Goal: Download file/media

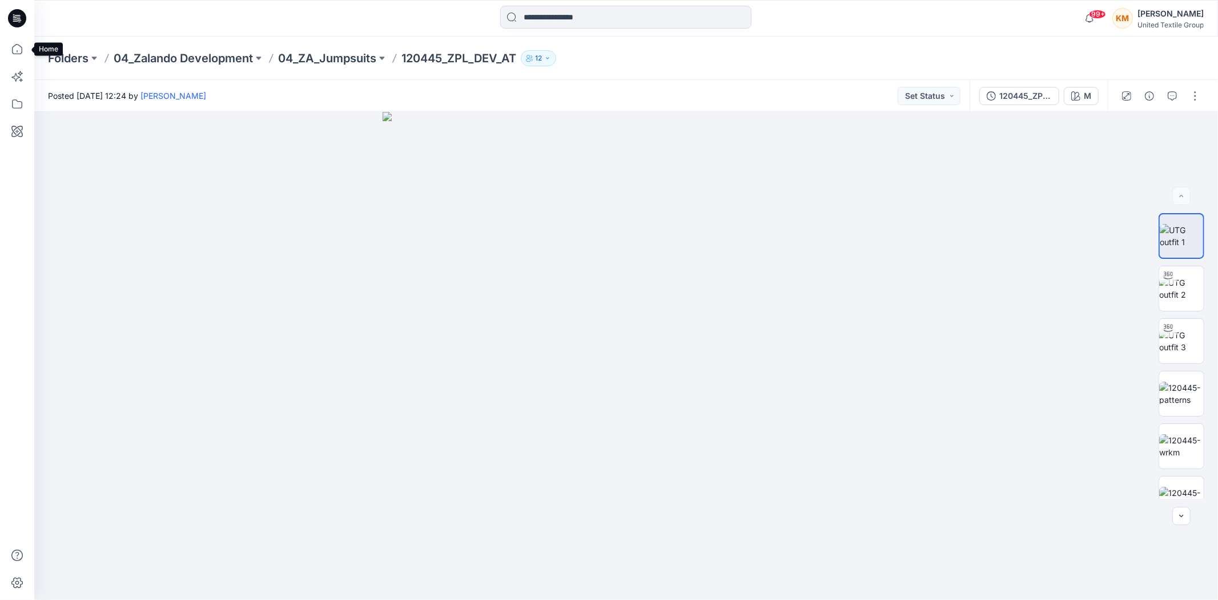
click at [23, 53] on icon at bounding box center [17, 49] width 25 height 25
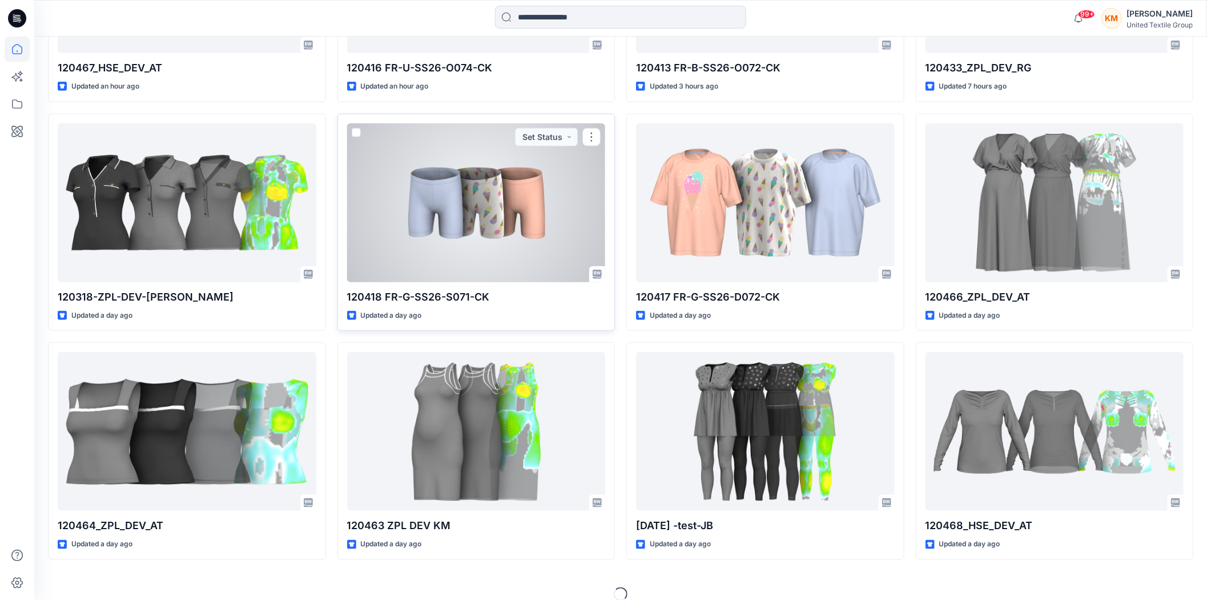
scroll to position [549, 0]
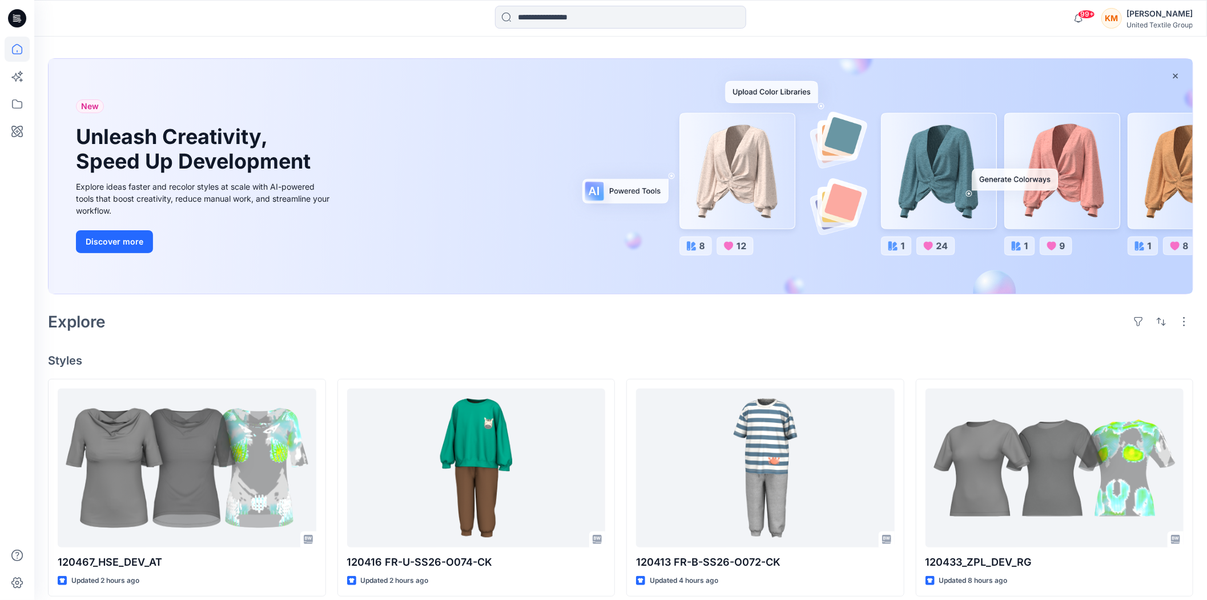
scroll to position [63, 0]
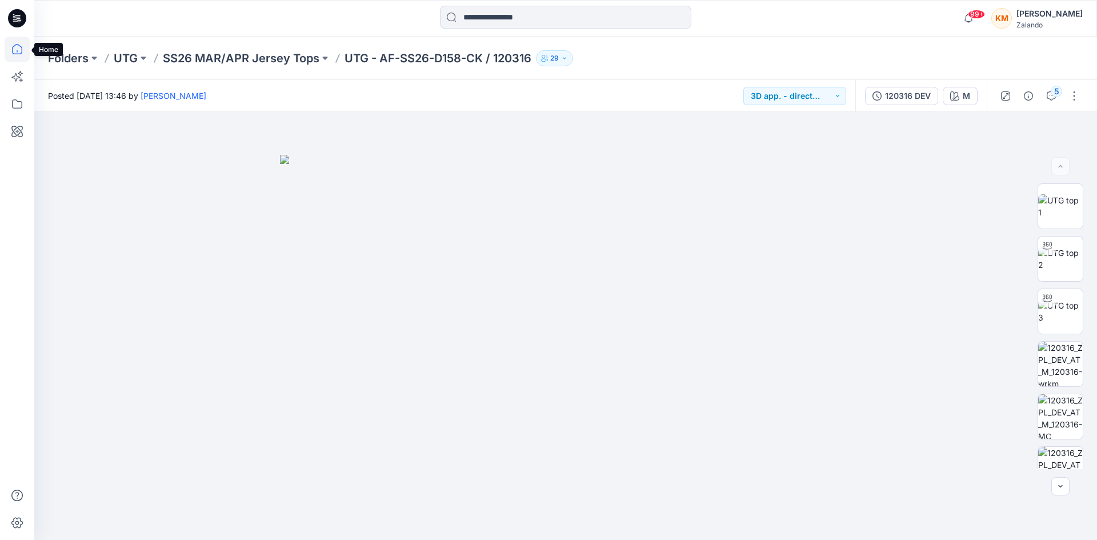
click at [20, 53] on icon at bounding box center [17, 49] width 25 height 25
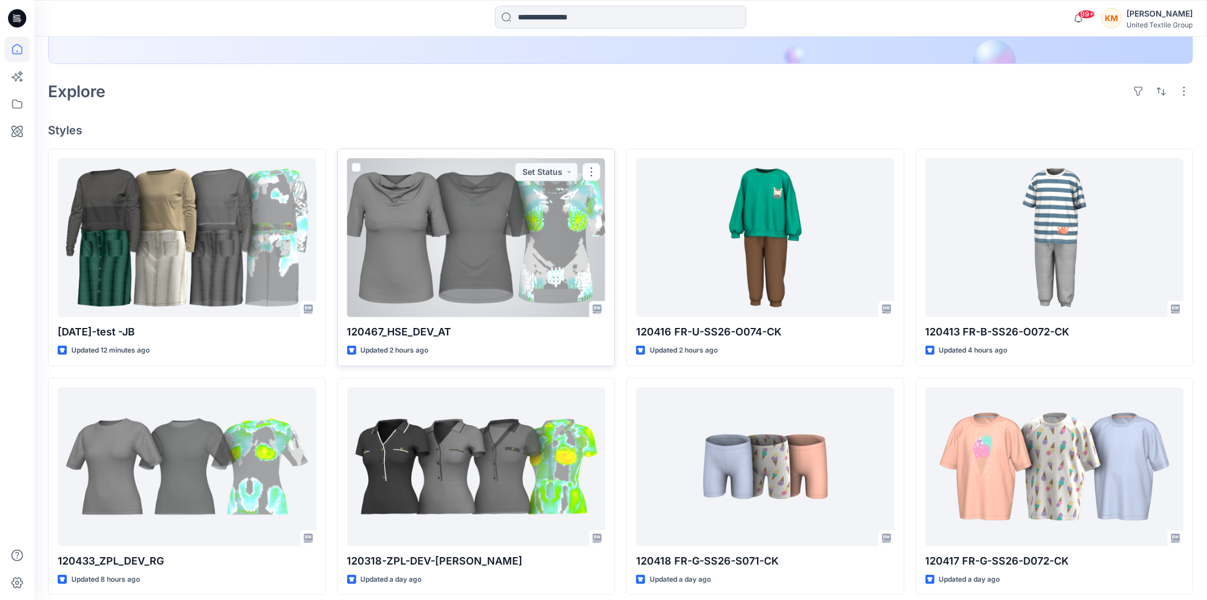
scroll to position [190, 0]
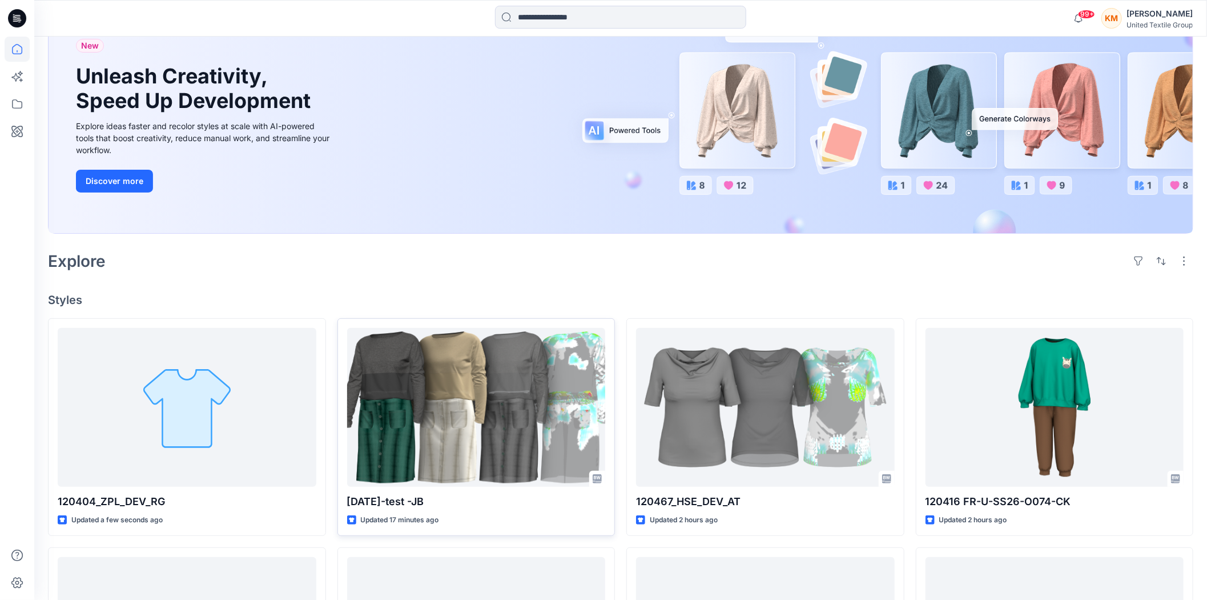
scroll to position [127, 0]
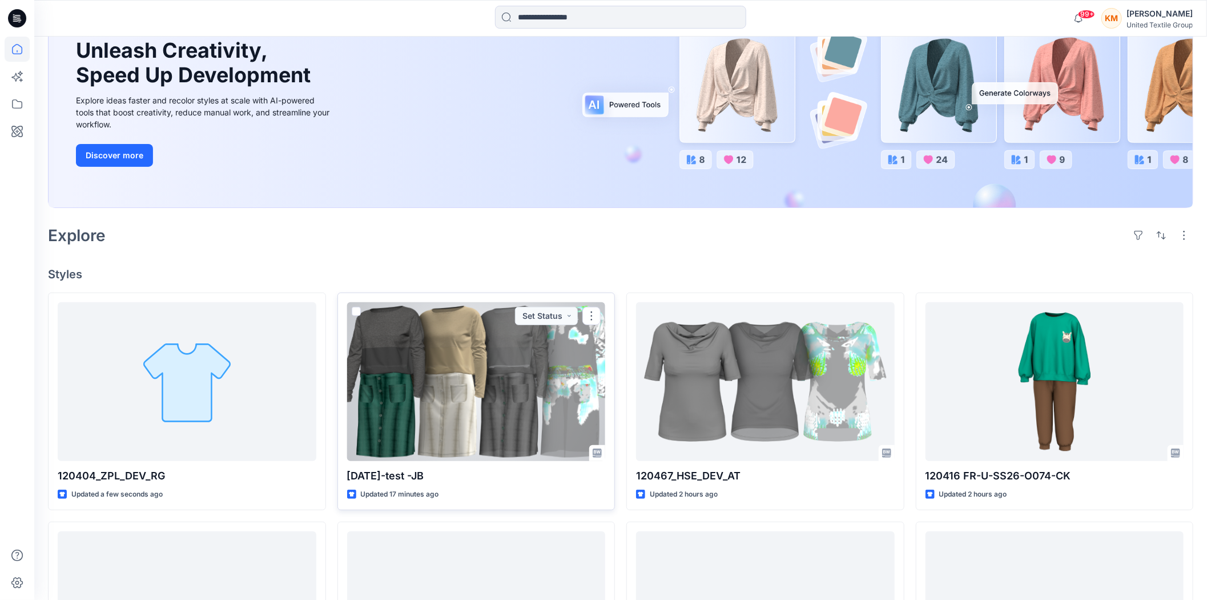
click at [448, 404] on div at bounding box center [476, 381] width 259 height 159
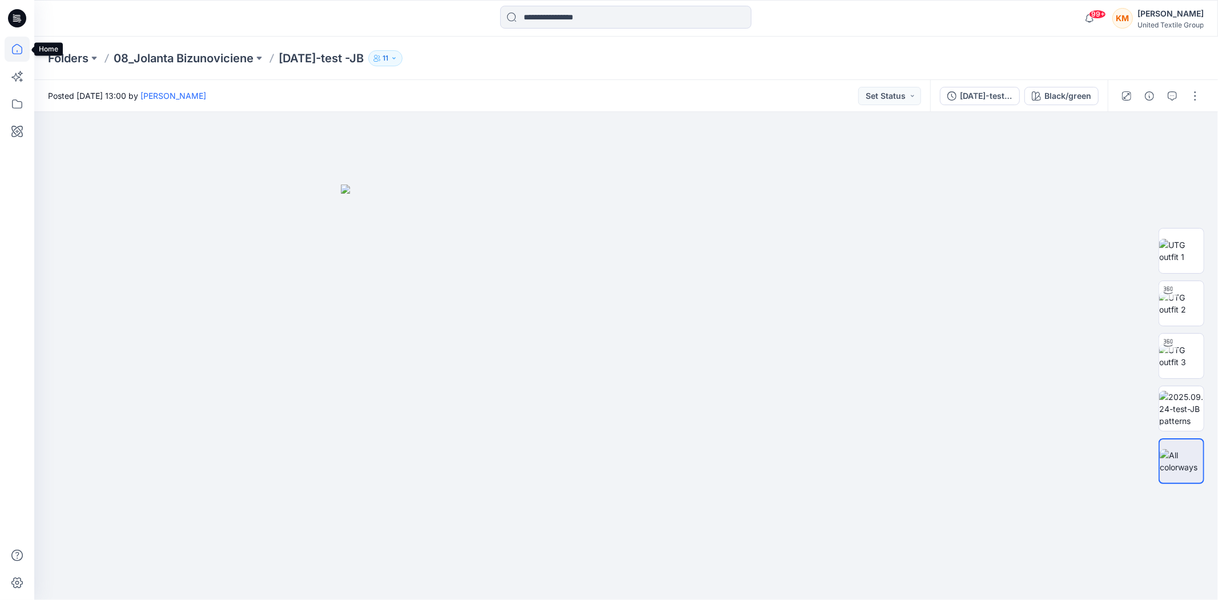
click at [7, 51] on icon at bounding box center [17, 49] width 25 height 25
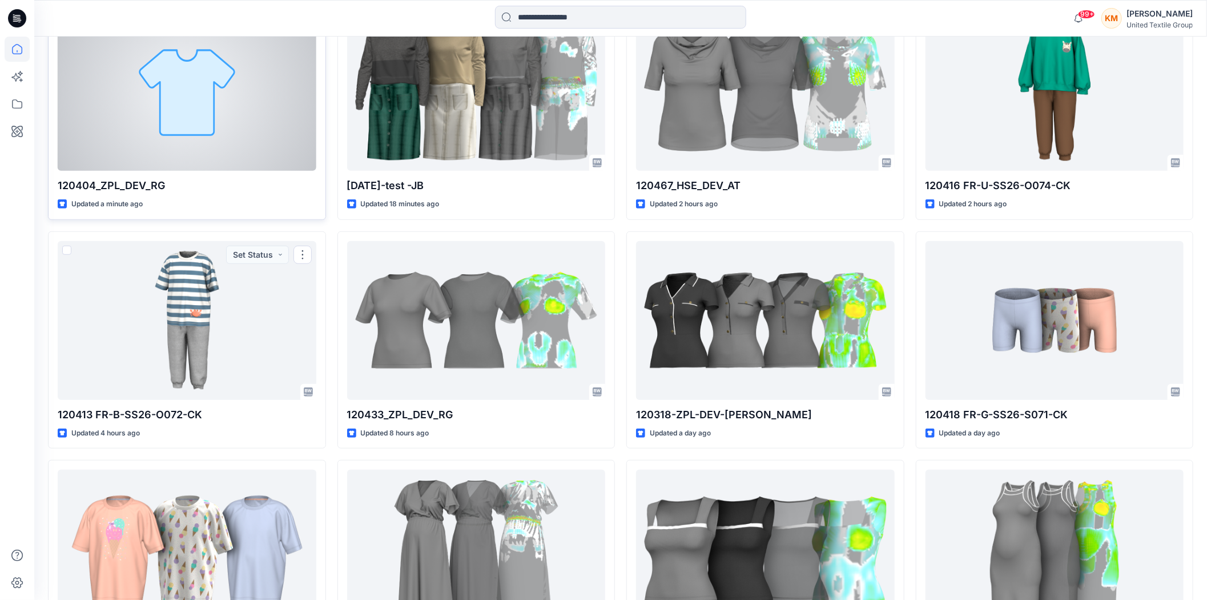
scroll to position [232, 0]
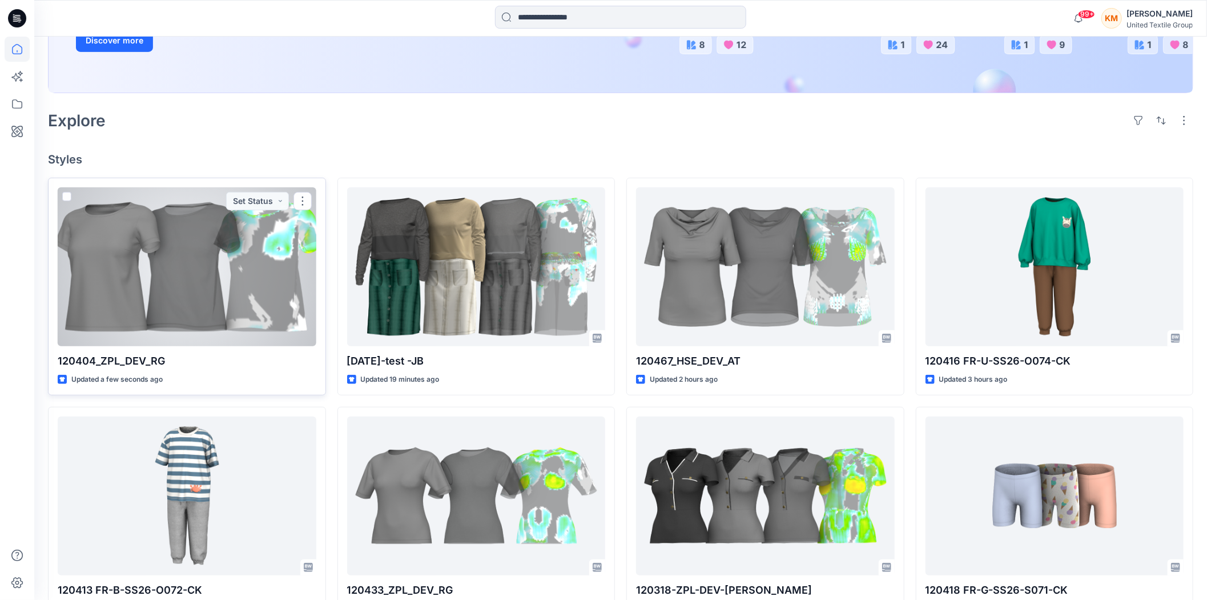
scroll to position [254, 0]
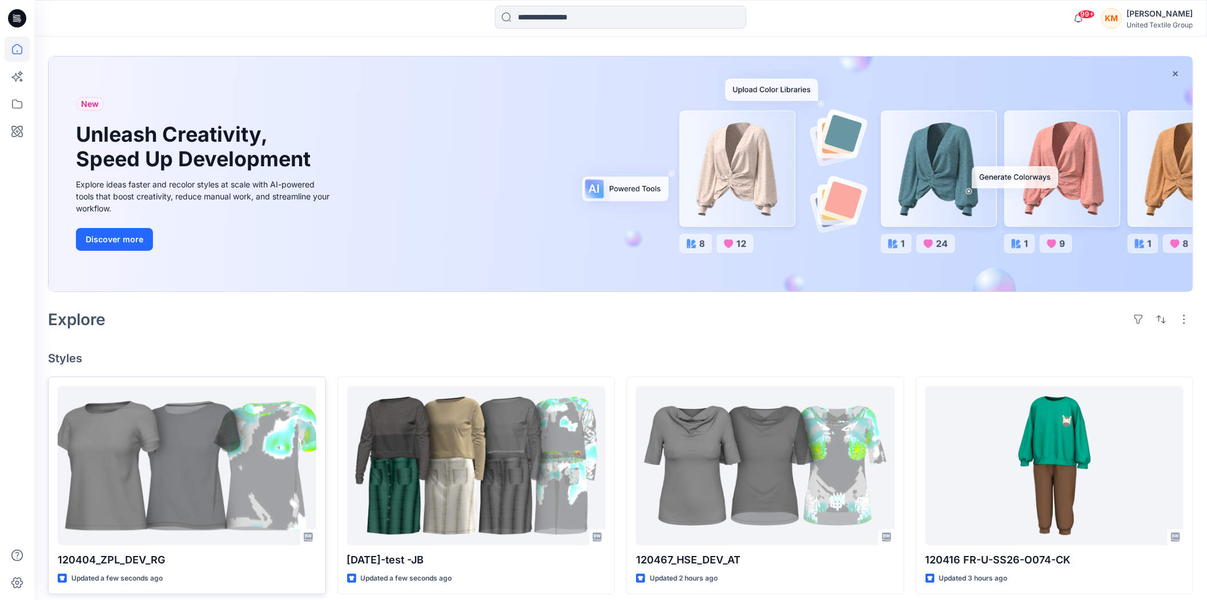
scroll to position [127, 0]
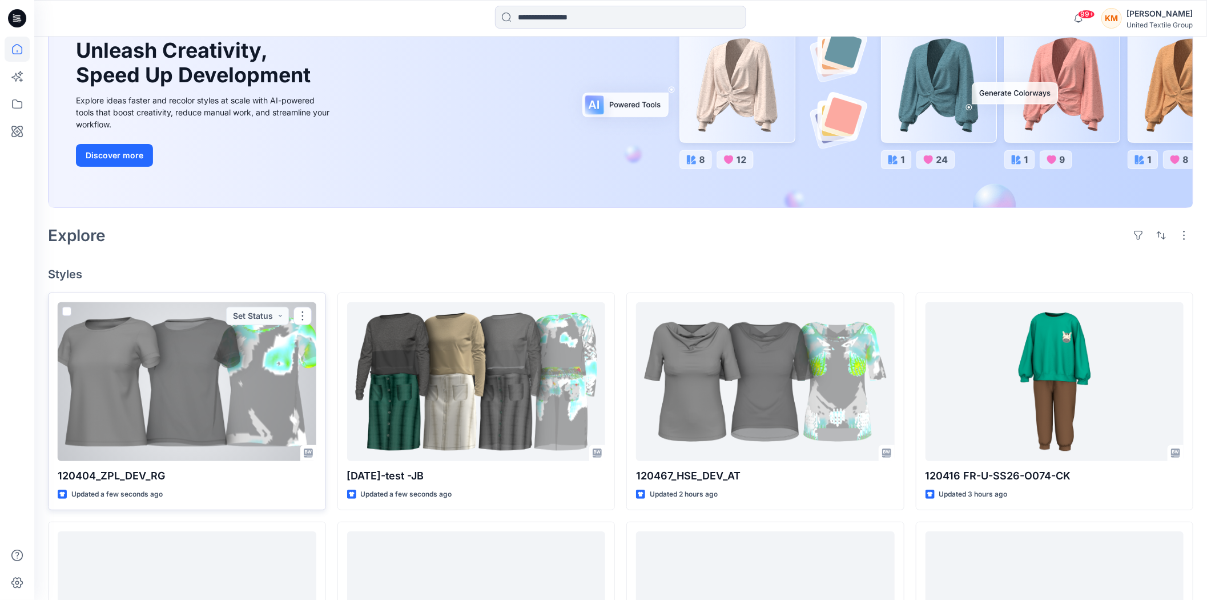
click at [251, 378] on div at bounding box center [187, 381] width 259 height 159
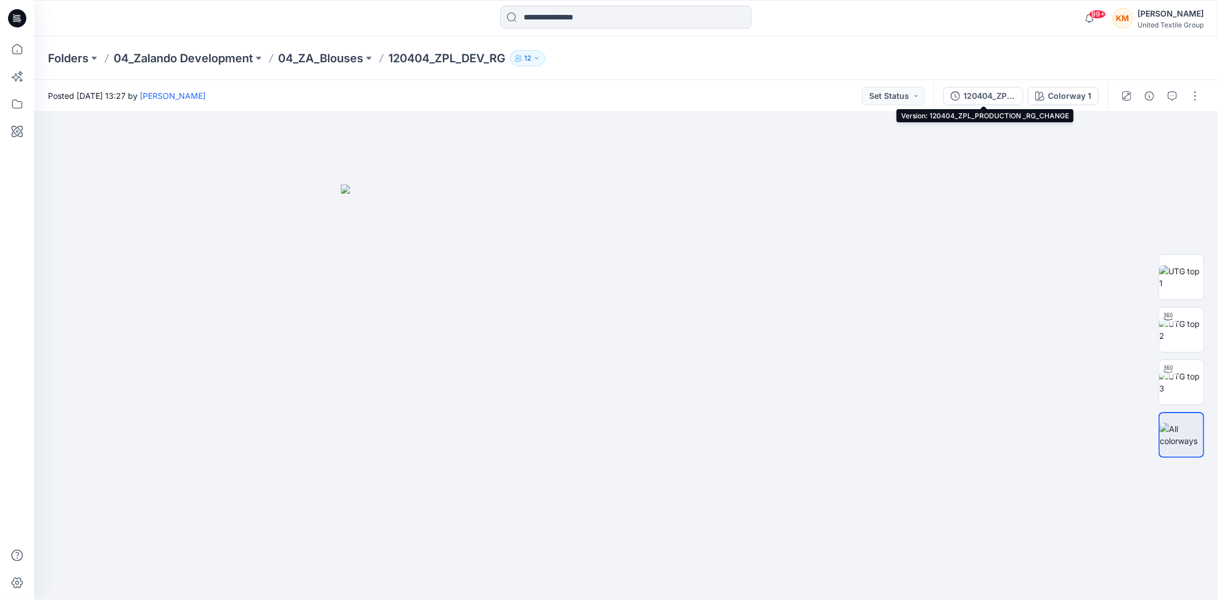
click at [985, 95] on div "120404_ZPL_PRODUCTION _RG_CHANGE" at bounding box center [989, 96] width 53 height 13
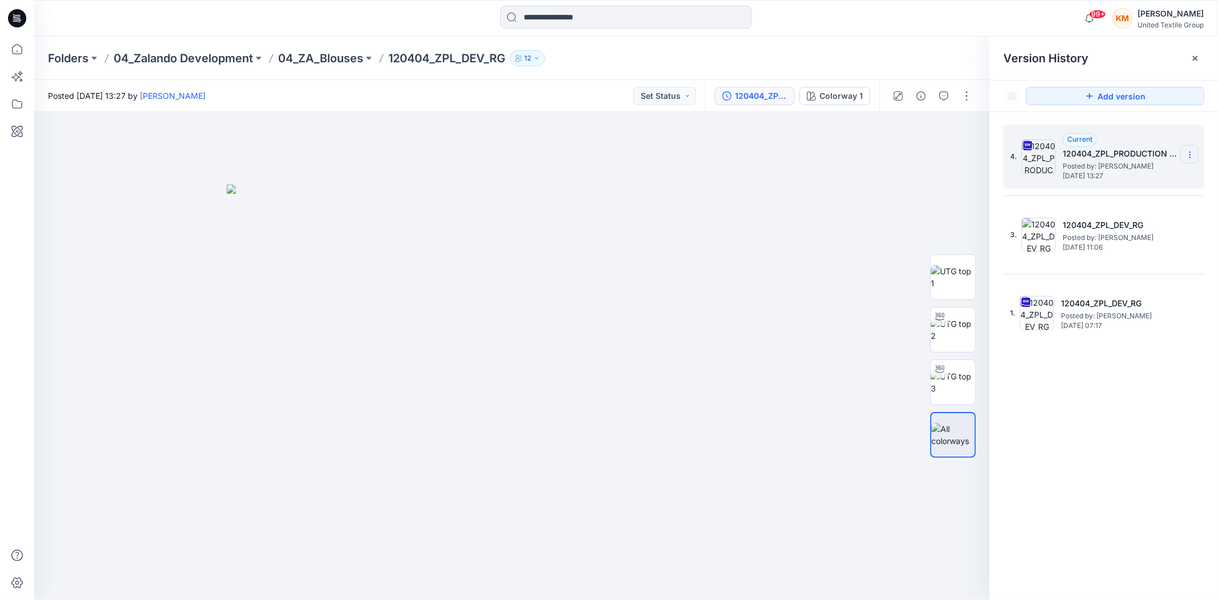
click at [1190, 154] on icon at bounding box center [1190, 154] width 9 height 9
click at [1122, 179] on span "Download Source BW File" at bounding box center [1133, 178] width 96 height 14
